Goal: Information Seeking & Learning: Learn about a topic

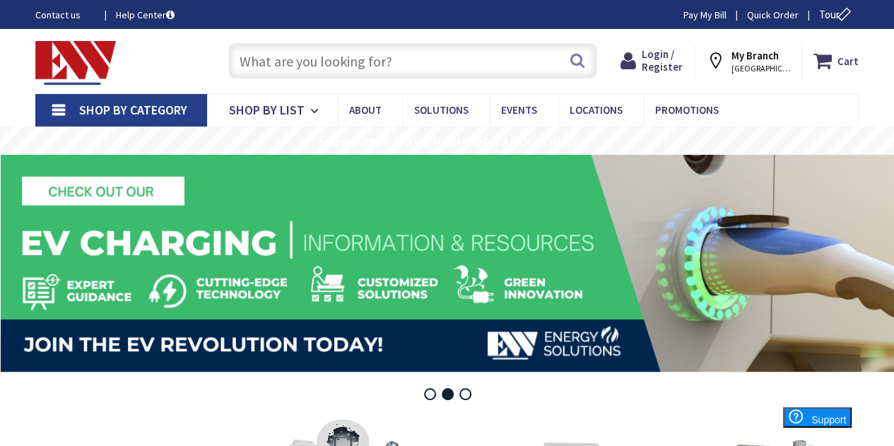
click at [391, 54] on input "text" at bounding box center [412, 60] width 369 height 35
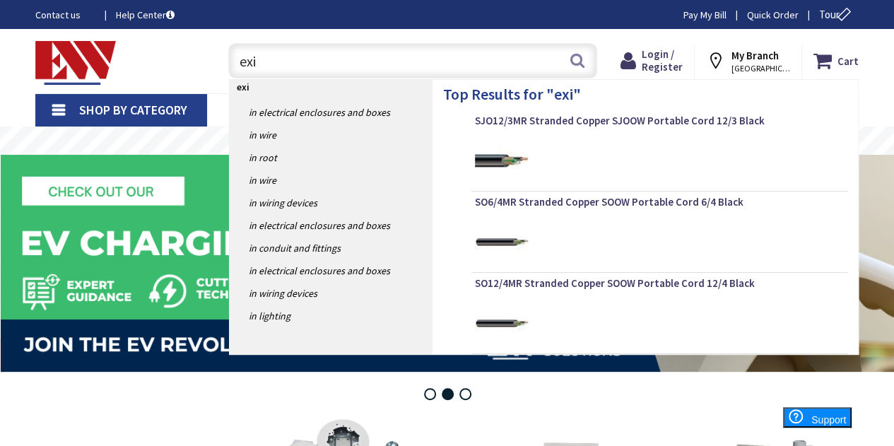
type input "exit"
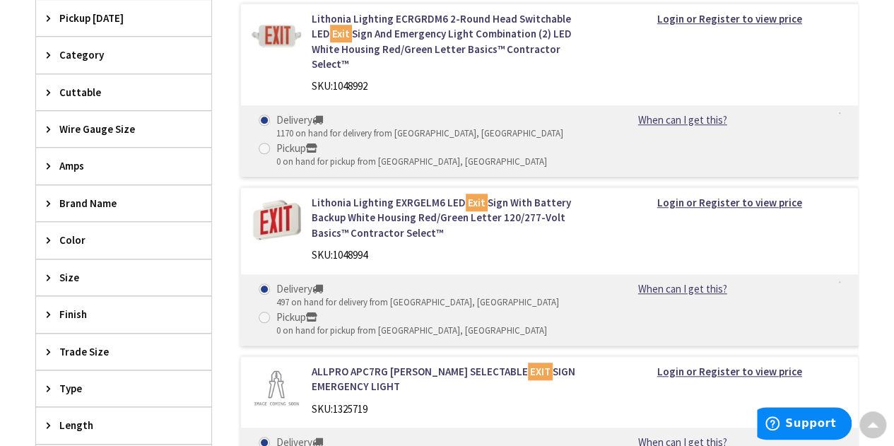
scroll to position [424, 0]
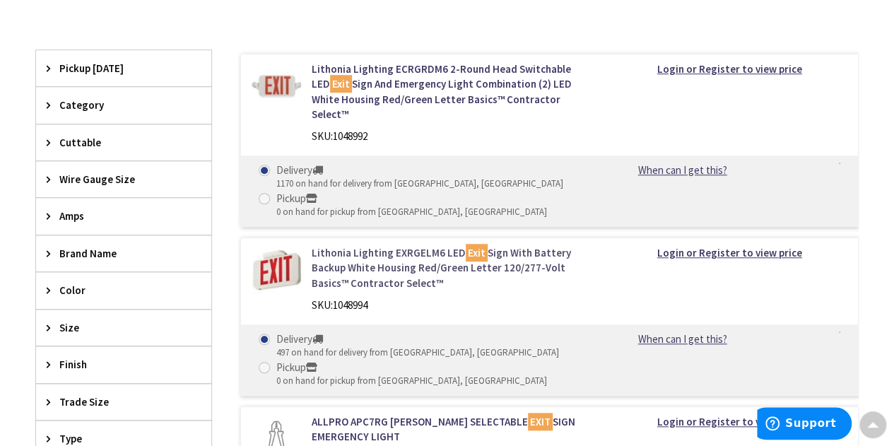
click at [352, 245] on link "Lithonia Lighting EXRGELM6 LED Exit Sign With Battery Backup White Housing Red/…" at bounding box center [451, 267] width 279 height 45
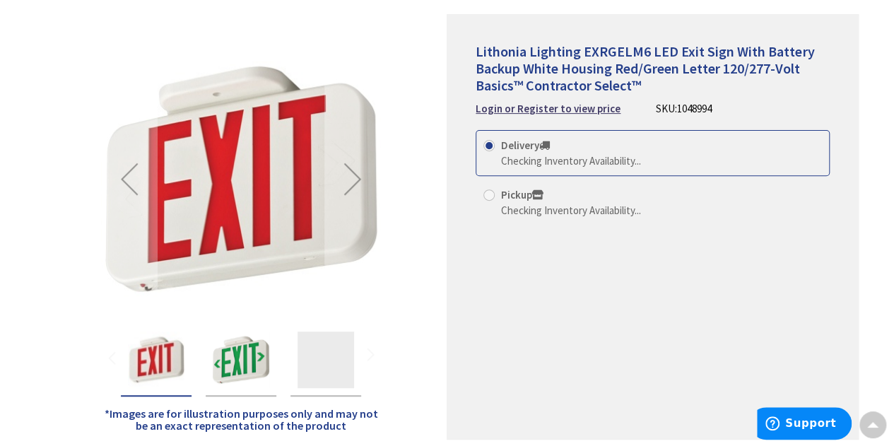
scroll to position [212, 0]
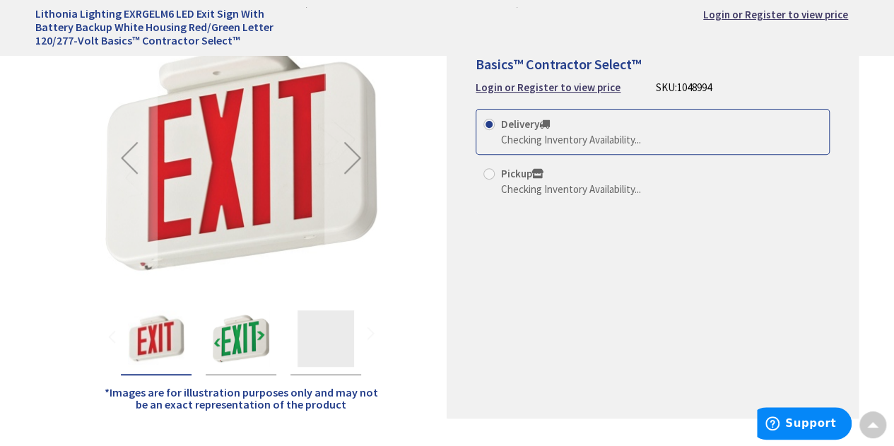
click at [170, 337] on img "Lithonia Lighting EXRGELM6 LED Exit Sign With Battery Backup White Housing Red/…" at bounding box center [156, 338] width 57 height 57
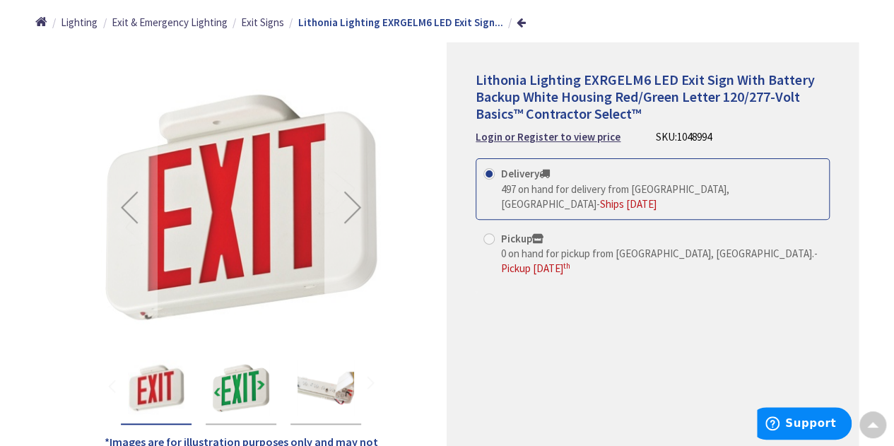
scroll to position [141, 0]
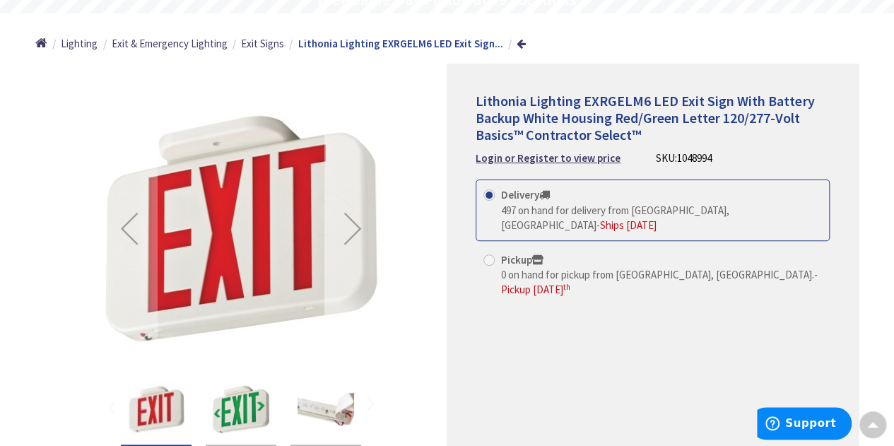
click at [352, 214] on div "Next" at bounding box center [353, 228] width 57 height 57
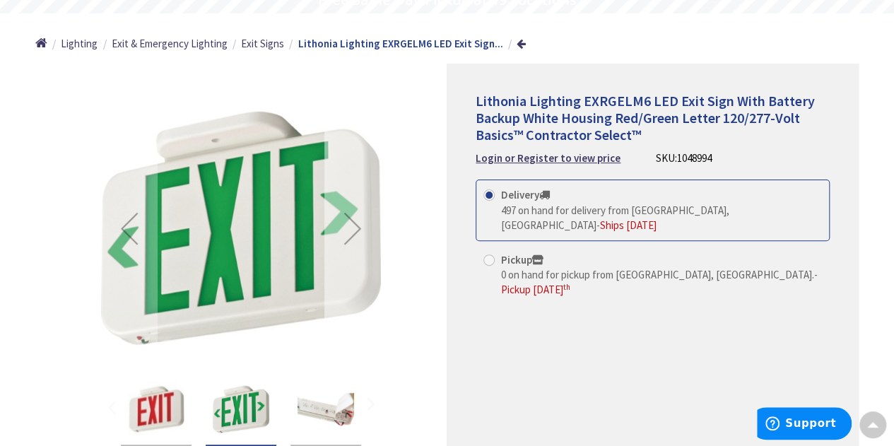
click at [354, 223] on div "Next" at bounding box center [353, 228] width 57 height 57
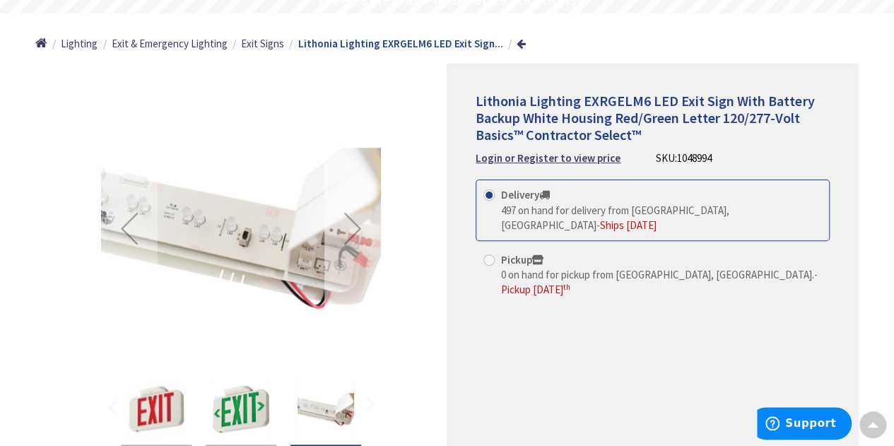
click at [357, 224] on div "Next" at bounding box center [353, 228] width 57 height 57
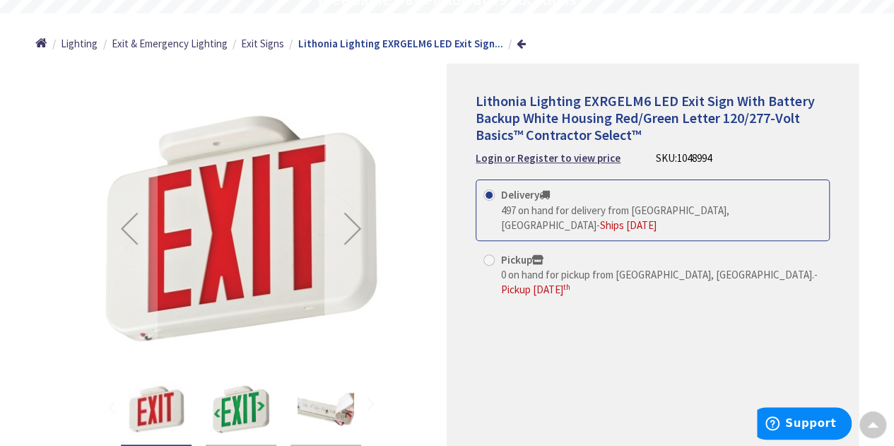
click at [346, 224] on div "Next" at bounding box center [353, 228] width 57 height 57
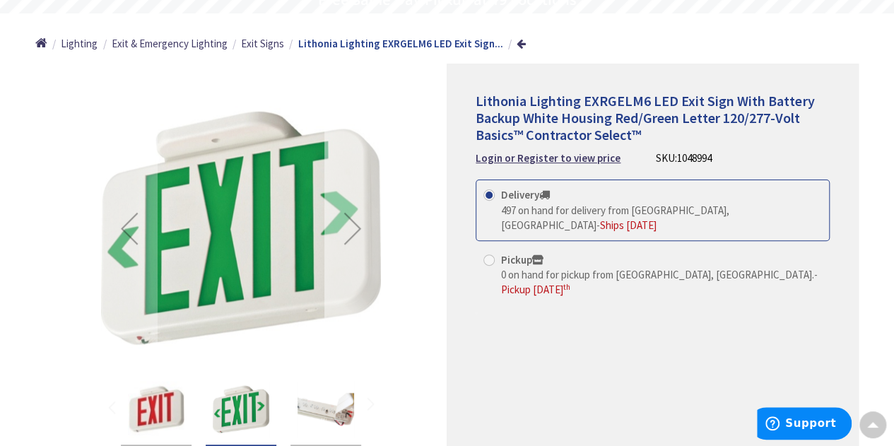
click at [346, 226] on div "Next" at bounding box center [353, 228] width 57 height 57
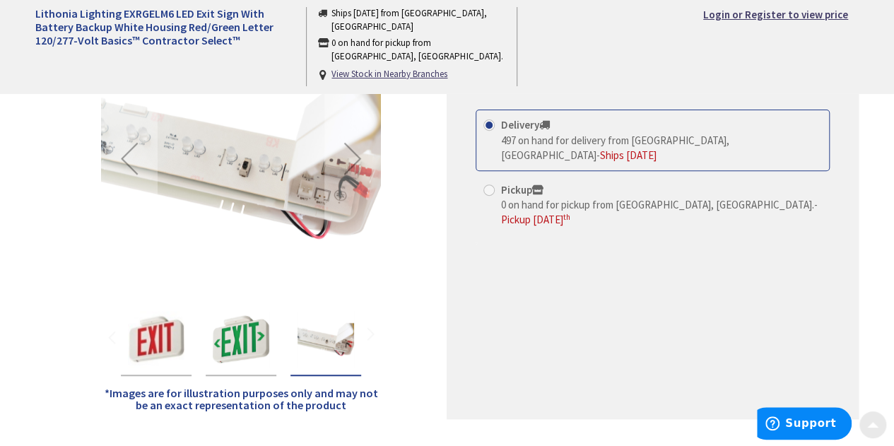
scroll to position [212, 0]
click at [356, 156] on div "Next" at bounding box center [353, 157] width 57 height 57
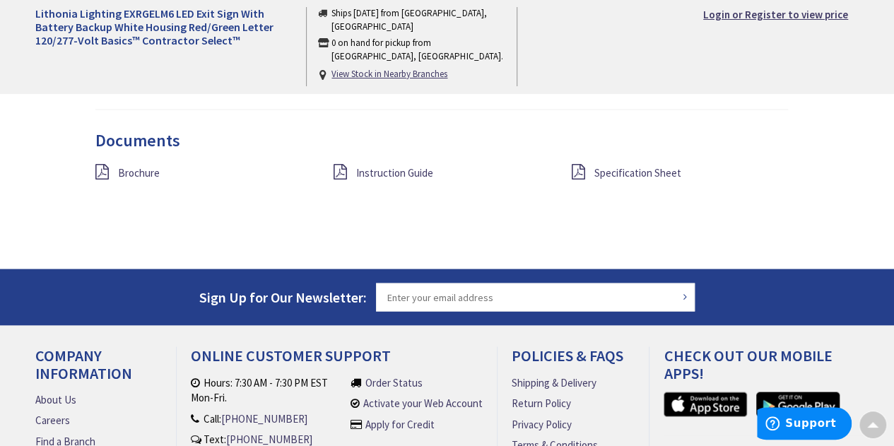
scroll to position [1293, 0]
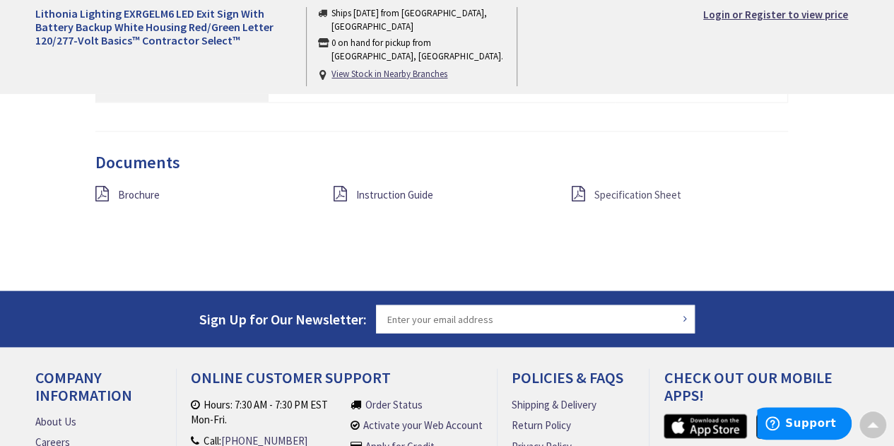
click at [607, 187] on span "Specification Sheet" at bounding box center [637, 193] width 87 height 13
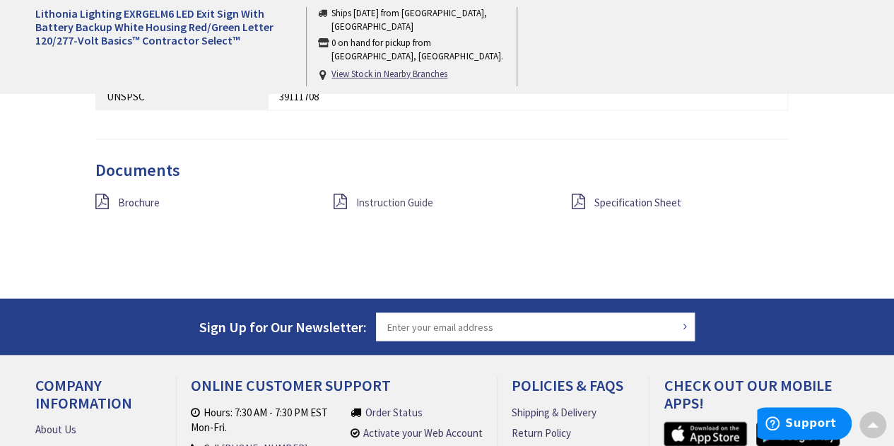
click at [382, 195] on span "Instruction Guide" at bounding box center [394, 201] width 77 height 13
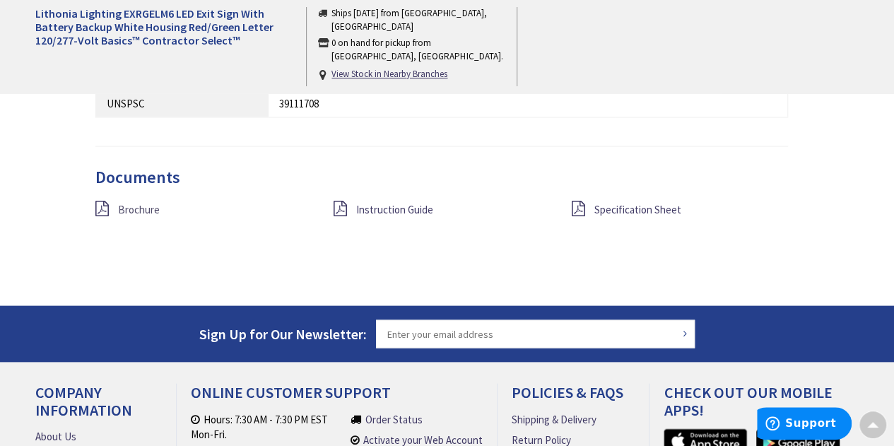
click at [136, 202] on span "Brochure" at bounding box center [139, 208] width 42 height 13
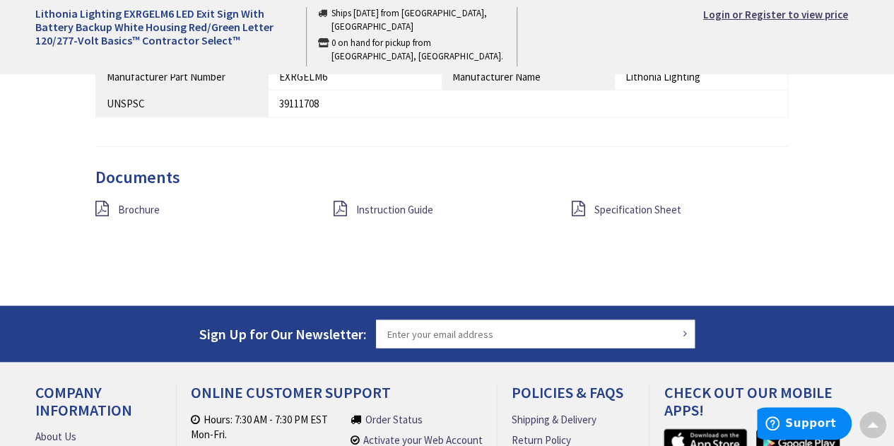
click at [644, 168] on div "Documents Brochure Instruction Guide Specification Sheet" at bounding box center [442, 211] width 694 height 86
click at [644, 202] on span "Specification Sheet" at bounding box center [637, 208] width 87 height 13
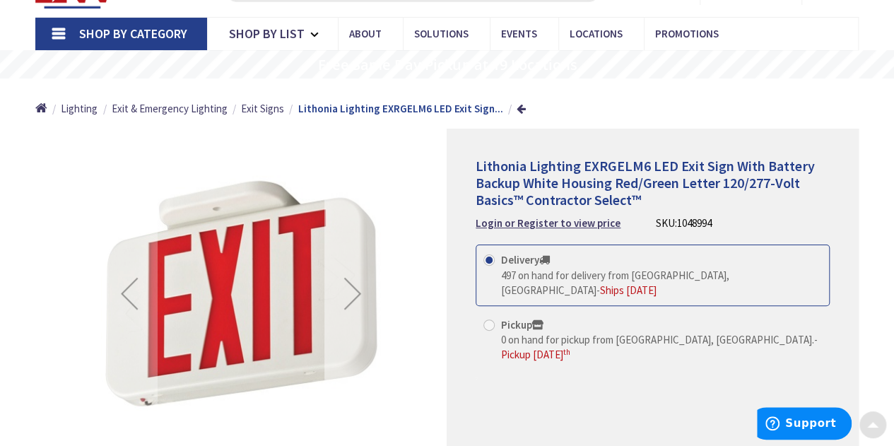
scroll to position [147, 0]
